Goal: Communication & Community: Participate in discussion

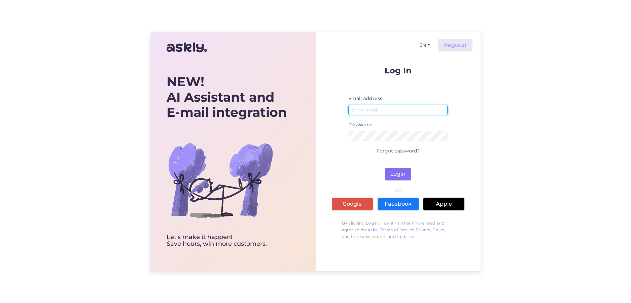
type input "[EMAIL_ADDRESS][DOMAIN_NAME]"
click at [388, 174] on button "Login" at bounding box center [397, 174] width 27 height 13
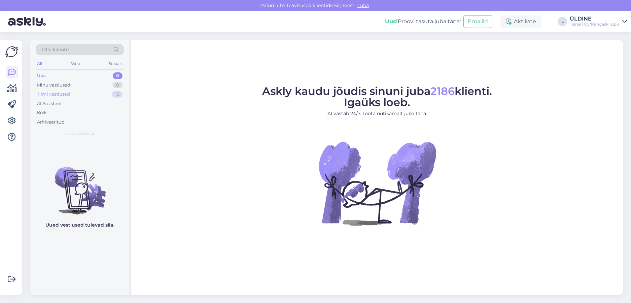
click at [86, 94] on div "Tiimi vestlused 13" at bounding box center [80, 93] width 88 height 9
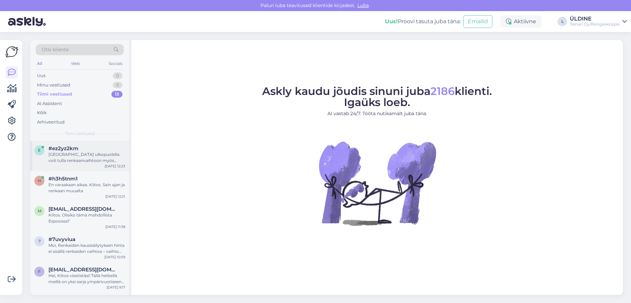
click at [70, 165] on div "e #ez2yz2km [GEOGRAPHIC_DATA] ulkopuolella voit tulla renkaanvaihtoon myös ilma…" at bounding box center [79, 156] width 99 height 30
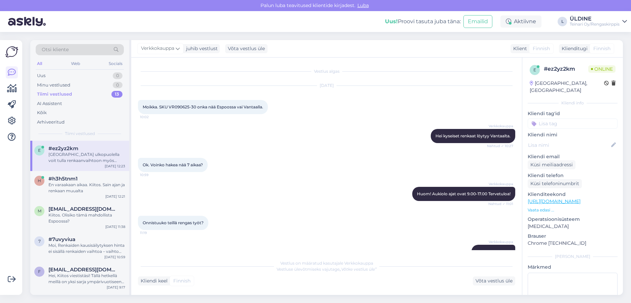
scroll to position [109, 0]
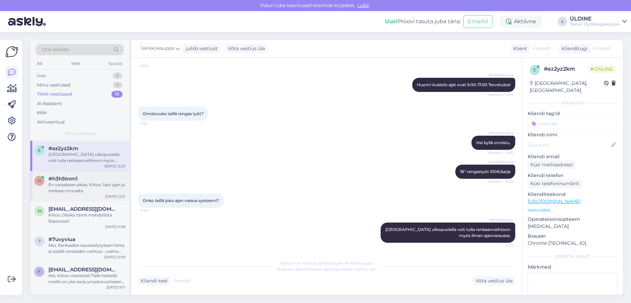
click at [105, 199] on div "h #h3h5tnm1 En varaakaan aikaa. Kiitos. Sain ajan ja renkaan muualta [DATE] 12:…" at bounding box center [79, 186] width 99 height 30
